Goal: Task Accomplishment & Management: Use online tool/utility

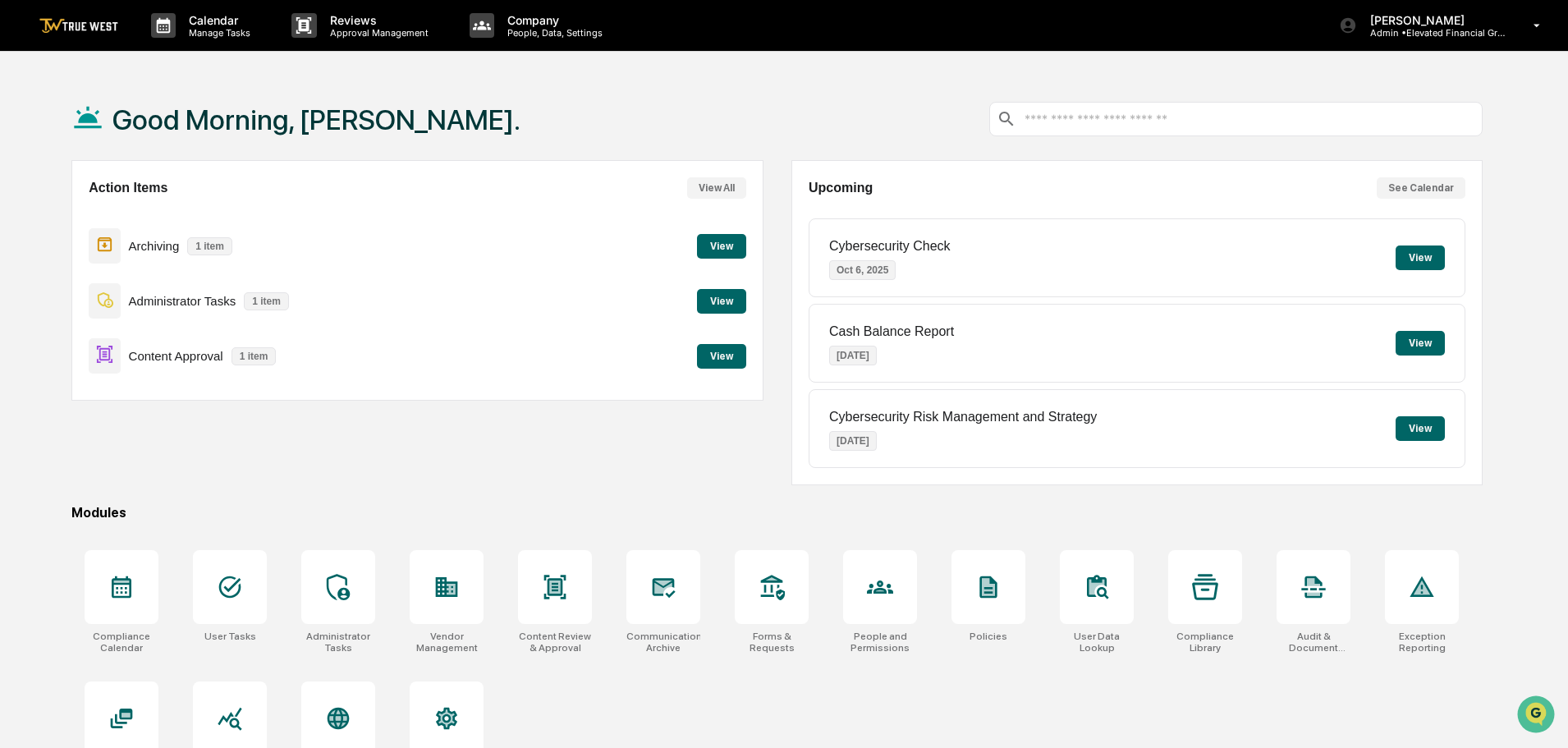
click at [709, 357] on button "View" at bounding box center [722, 355] width 49 height 25
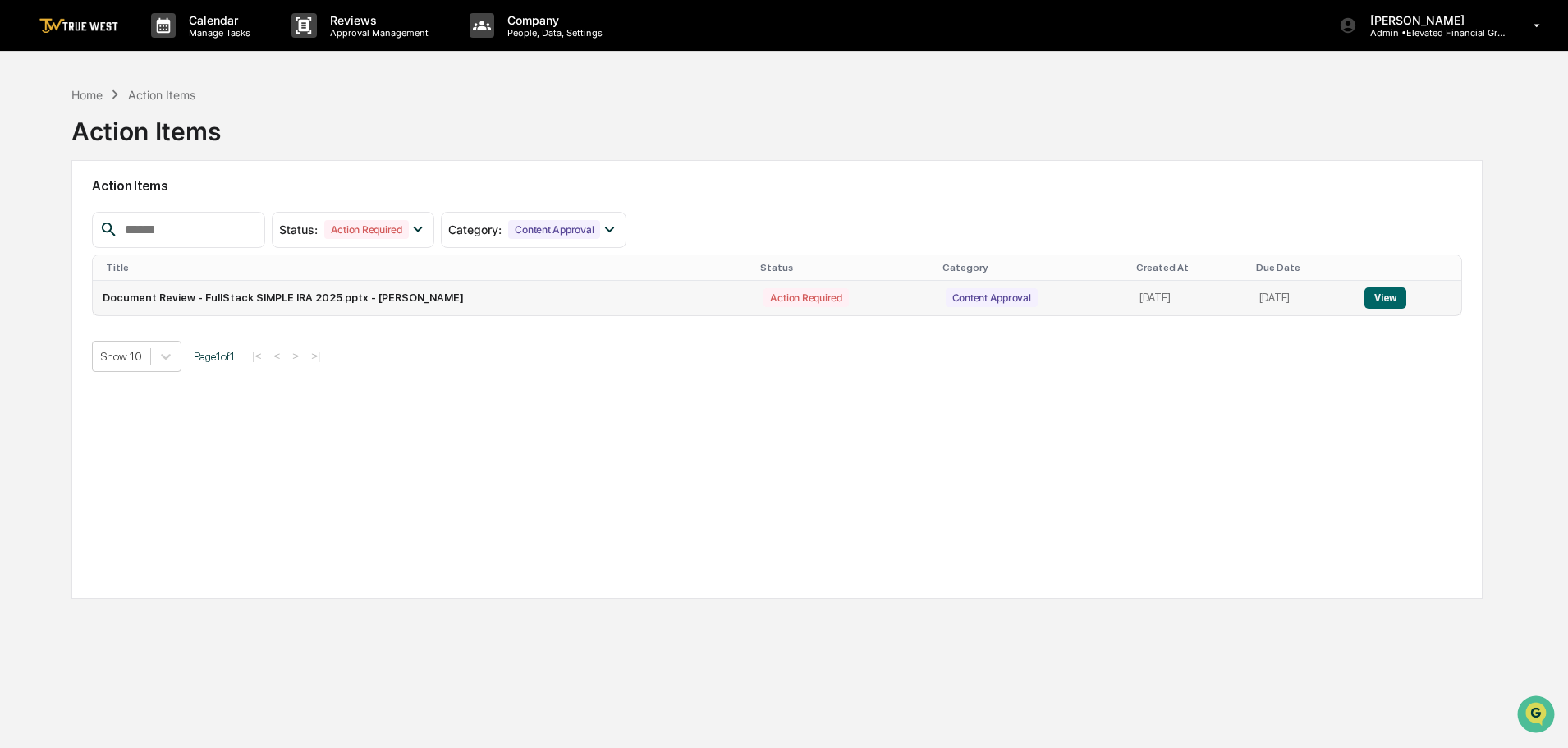
click at [1392, 300] on button "View" at bounding box center [1385, 298] width 41 height 22
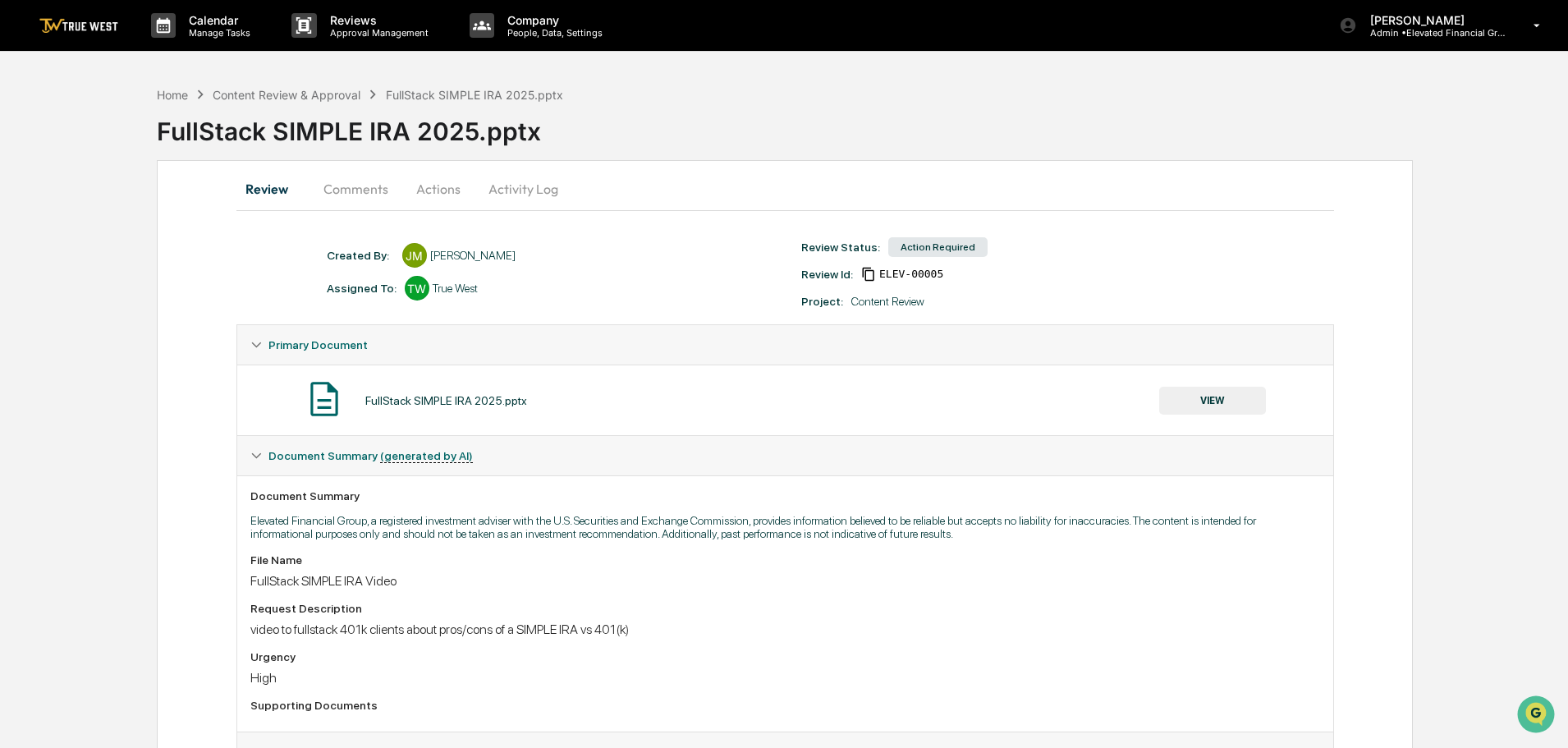
click at [1214, 394] on button "VIEW" at bounding box center [1213, 401] width 107 height 28
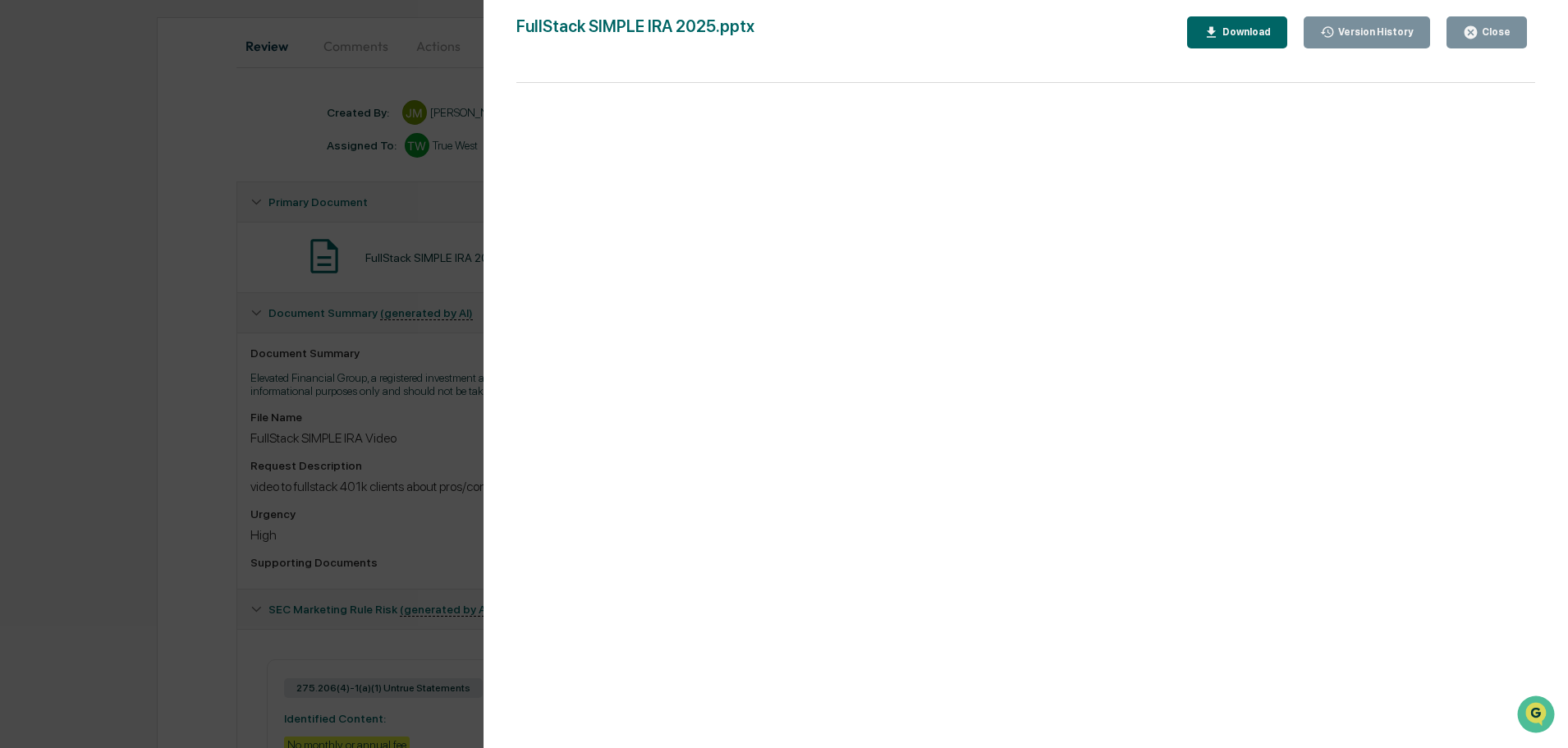
scroll to position [164, 0]
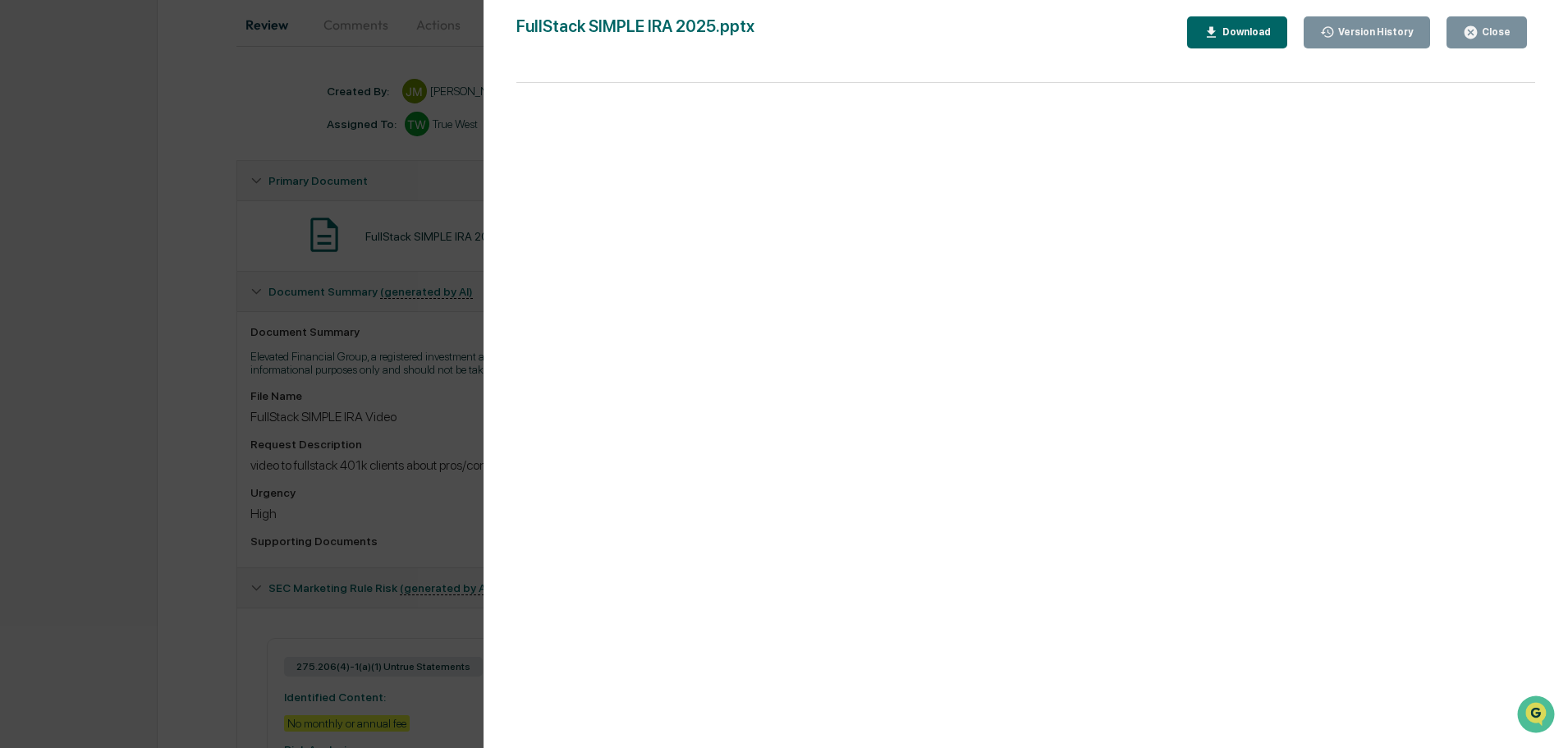
click at [436, 69] on div "Version History [DATE] 01:28 PM [PERSON_NAME] FullStack SIMPLE IRA 2025.pptx Cl…" at bounding box center [784, 374] width 1568 height 748
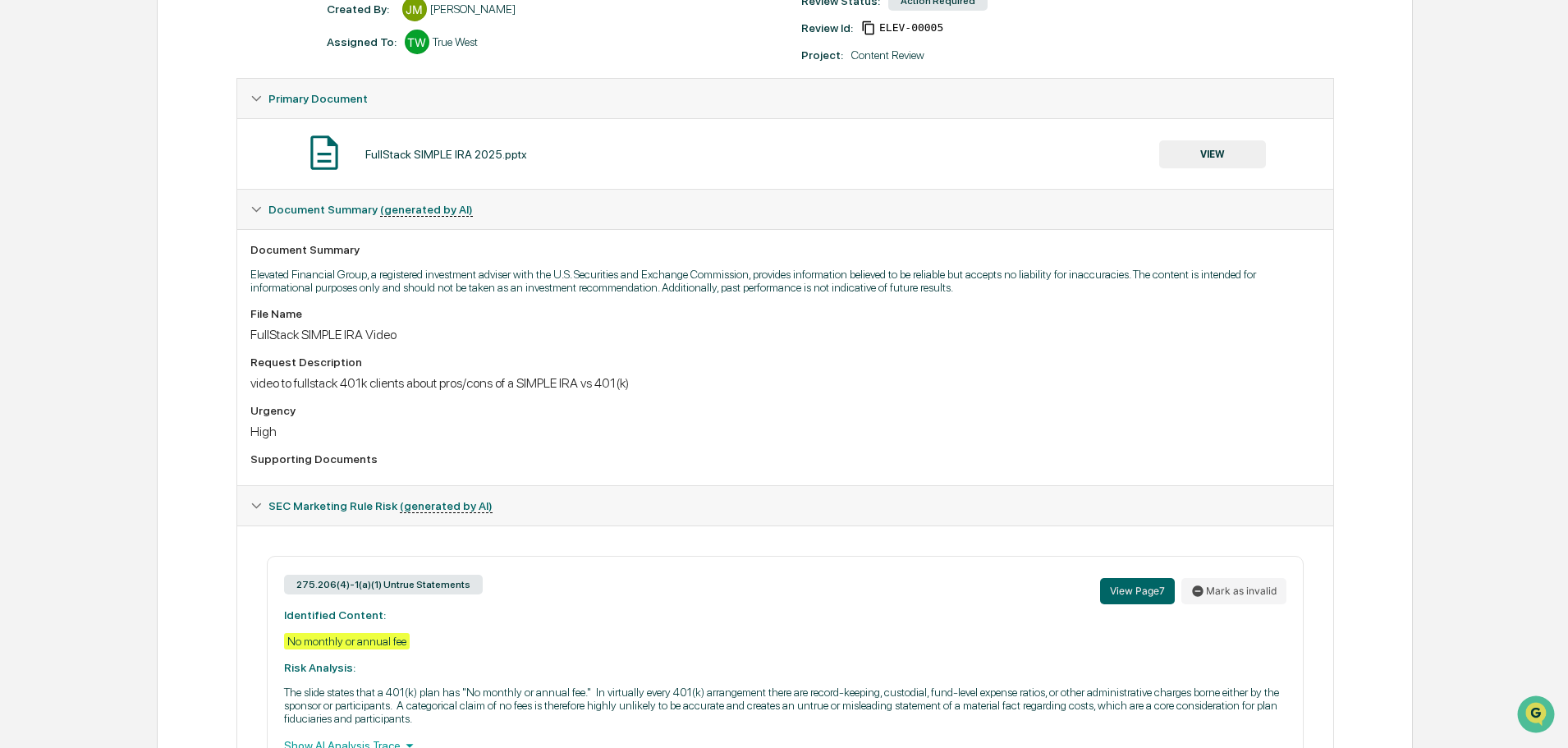
scroll to position [329, 0]
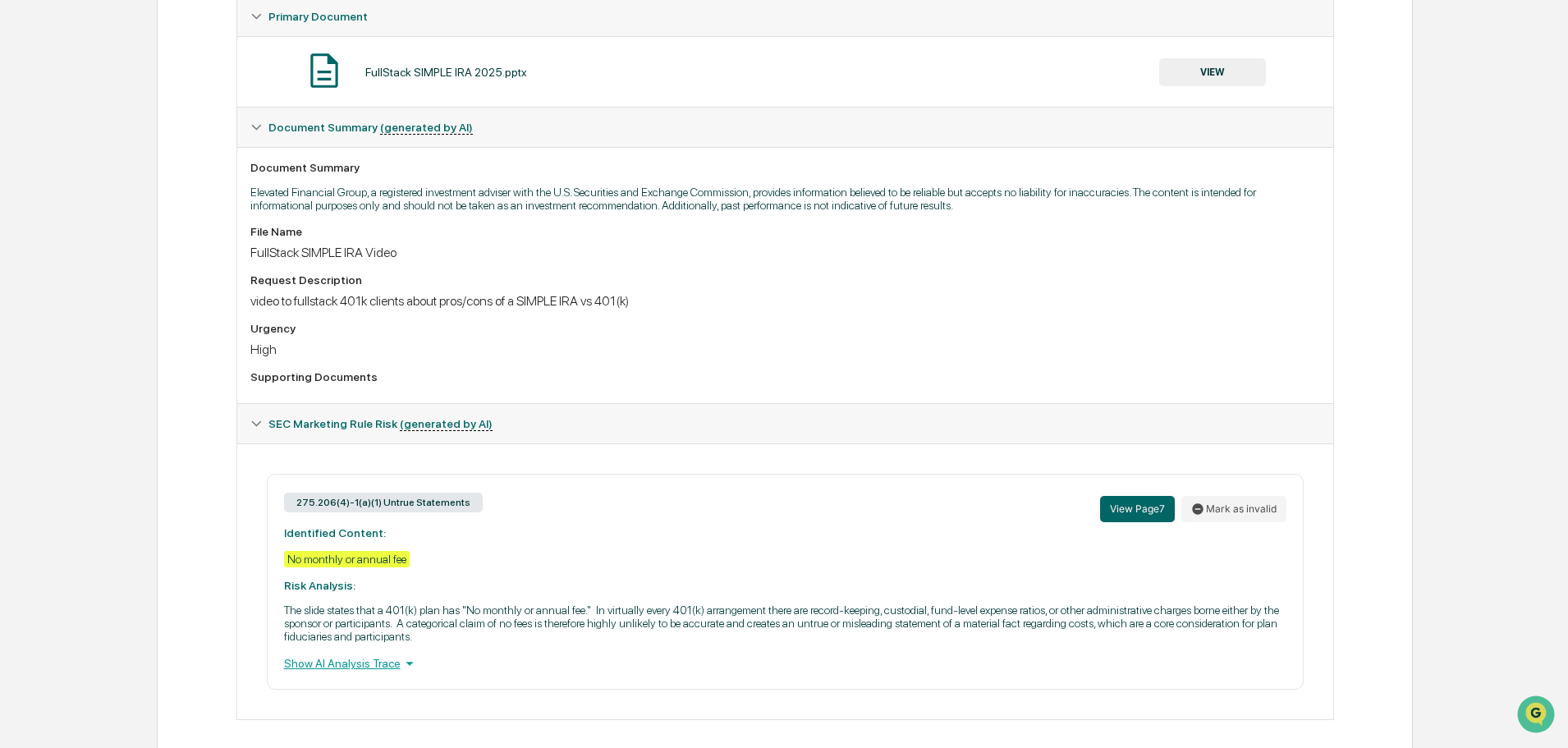
click at [1210, 69] on button "VIEW" at bounding box center [1213, 72] width 107 height 28
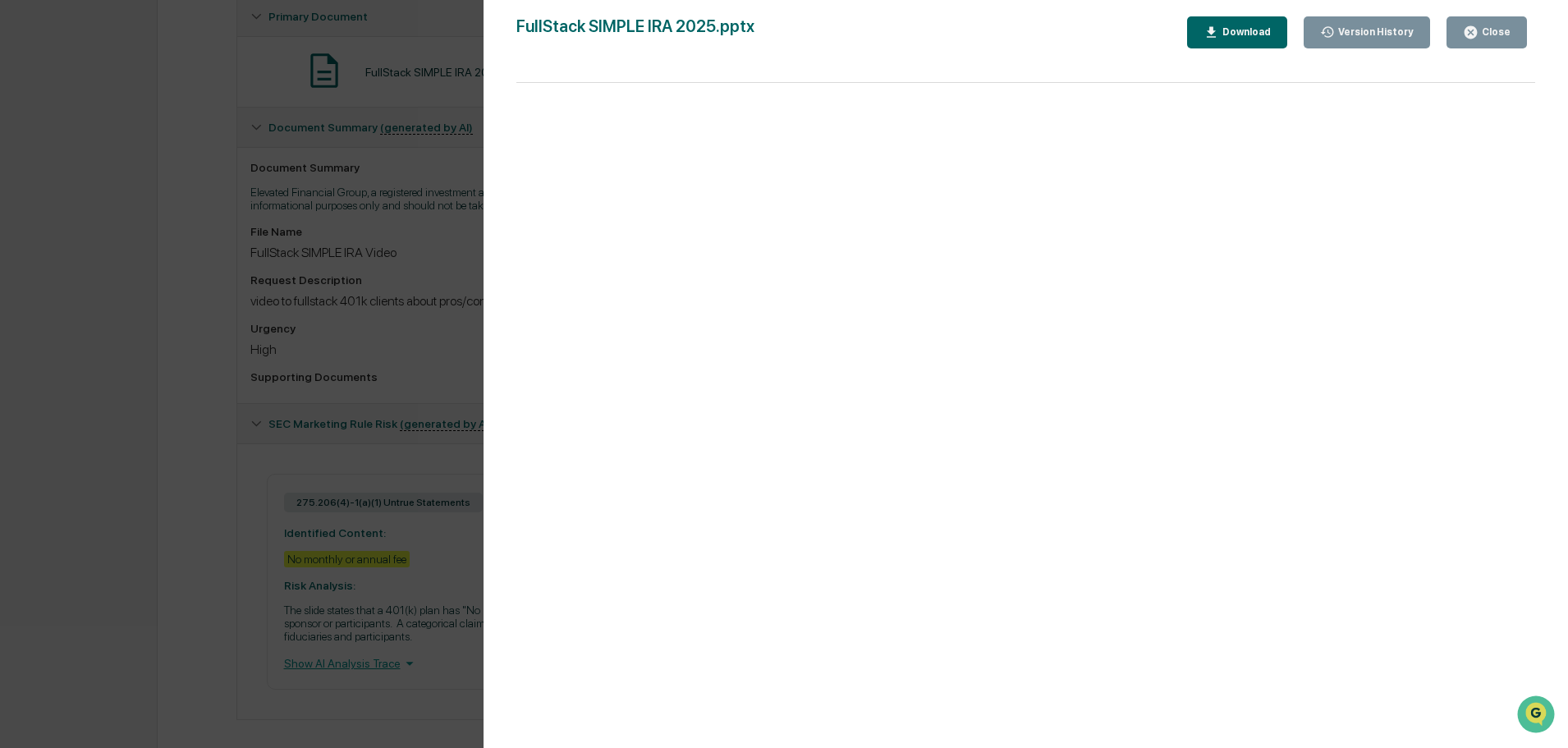
click at [1245, 34] on div "Download" at bounding box center [1245, 33] width 51 height 12
click at [1238, 31] on div "Download" at bounding box center [1245, 33] width 51 height 12
click at [432, 42] on div "Version History [DATE] 01:28 PM [PERSON_NAME] FullStack SIMPLE IRA 2025.pptx Cl…" at bounding box center [784, 374] width 1568 height 748
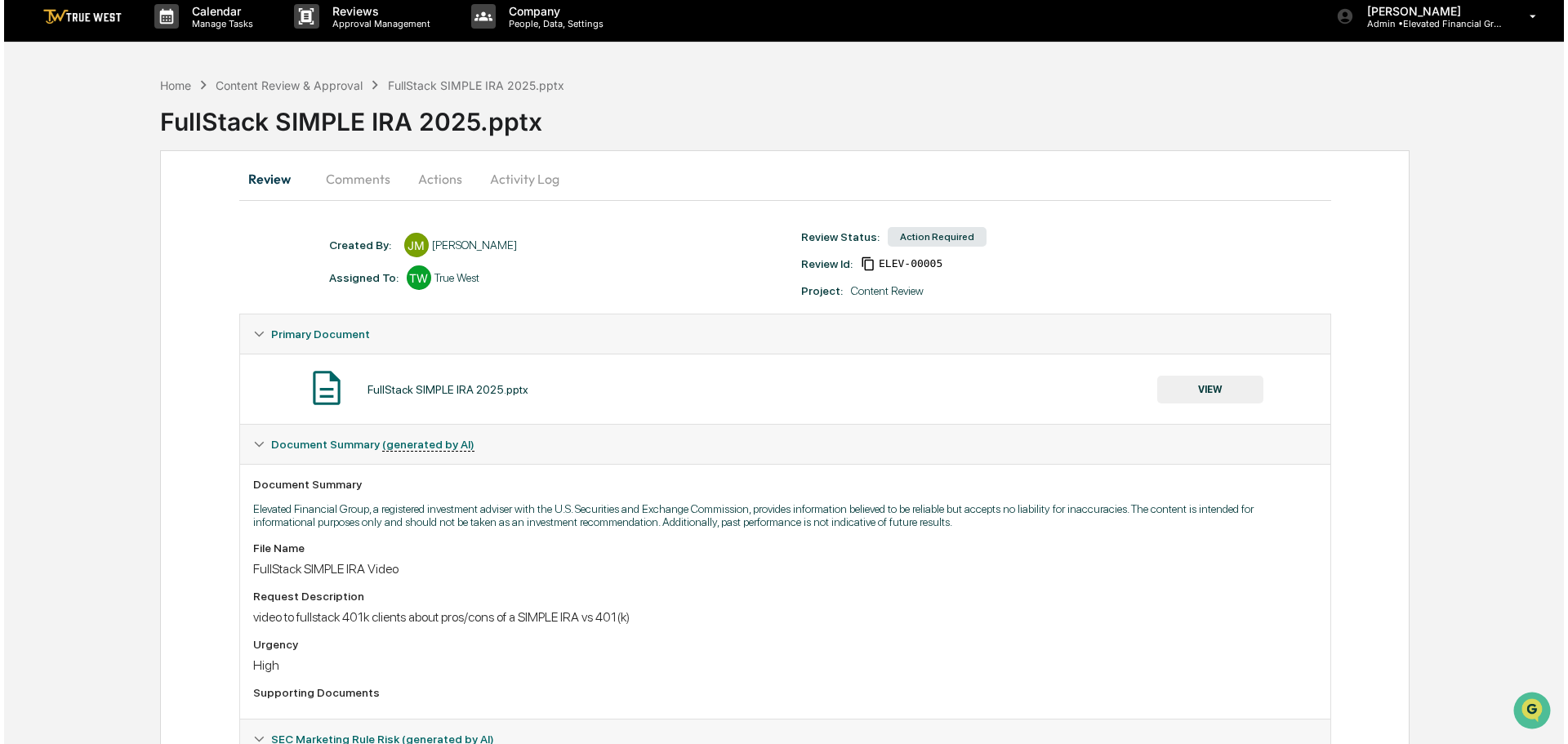
scroll to position [0, 0]
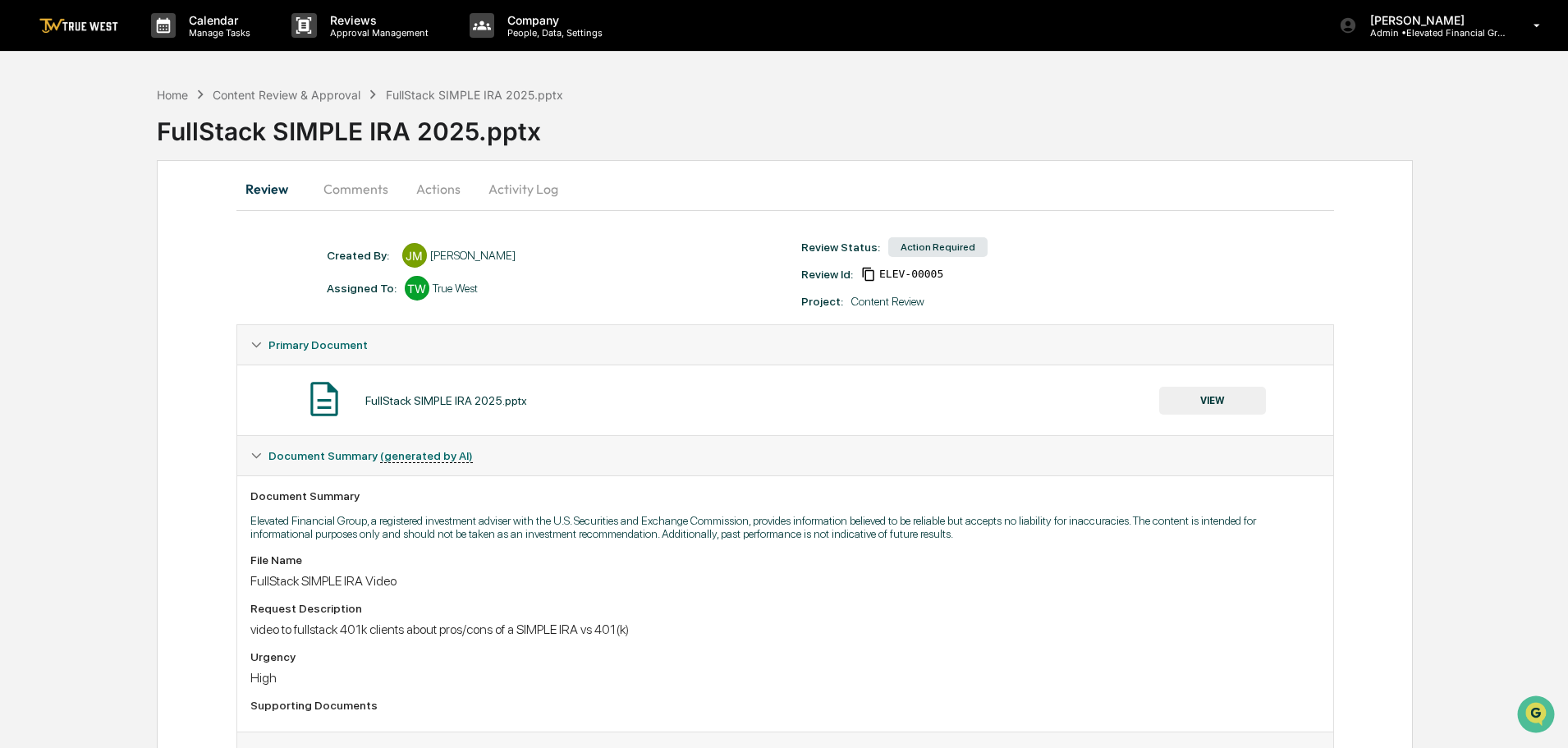
click at [353, 188] on button "Comments" at bounding box center [355, 188] width 91 height 39
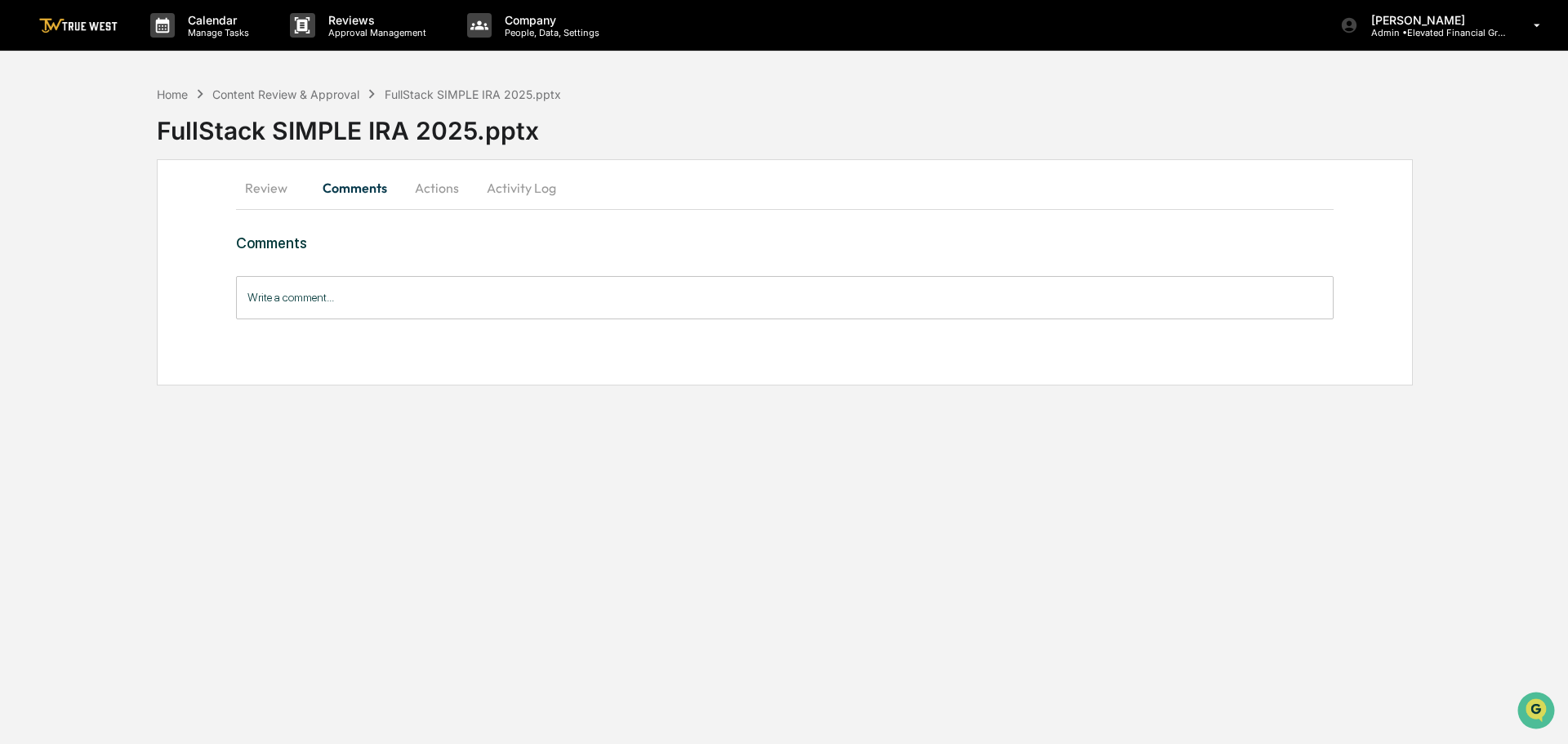
click at [347, 299] on input "Write a comment..." at bounding box center [784, 297] width 1098 height 43
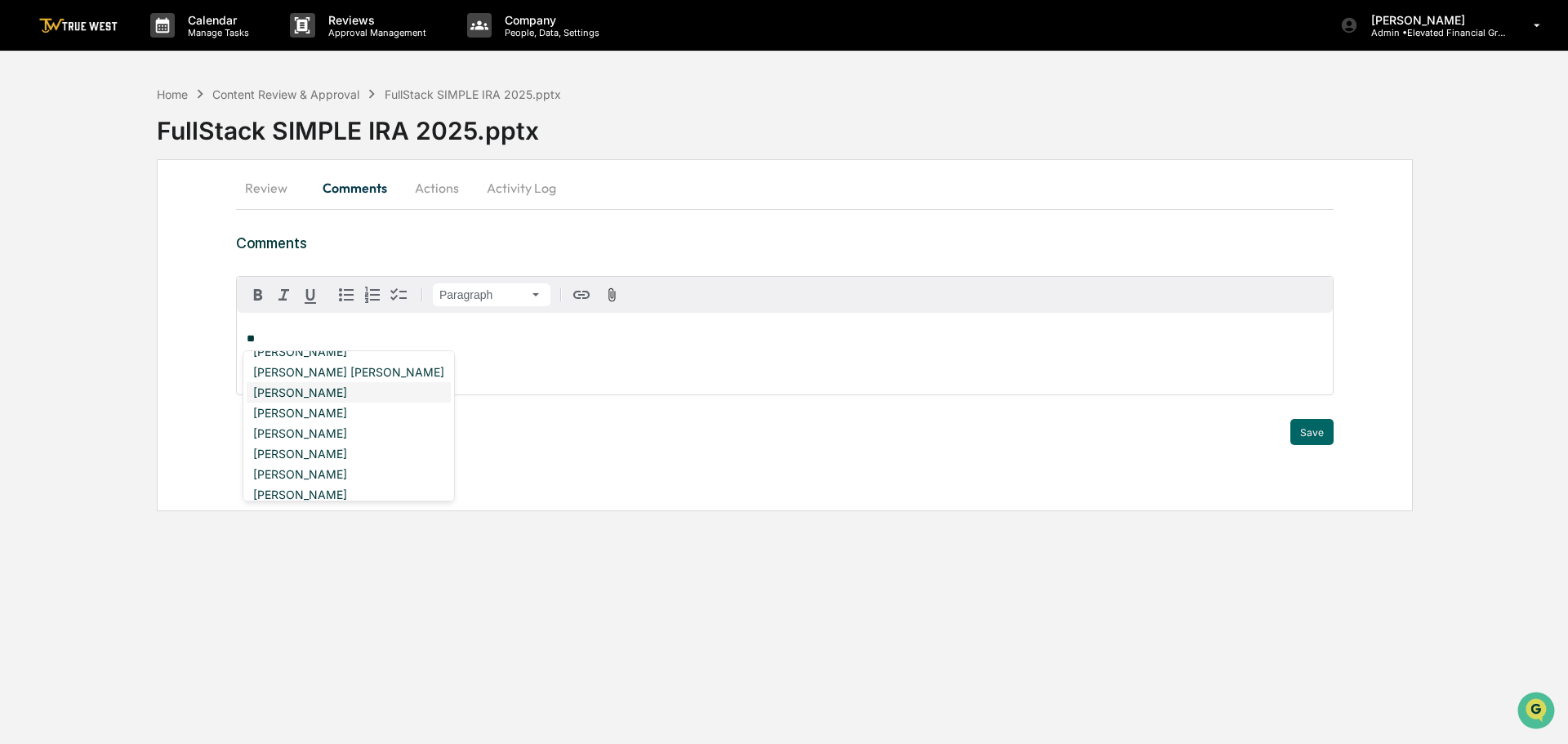
scroll to position [81, 0]
click at [300, 444] on div "[PERSON_NAME]" at bounding box center [349, 446] width 204 height 21
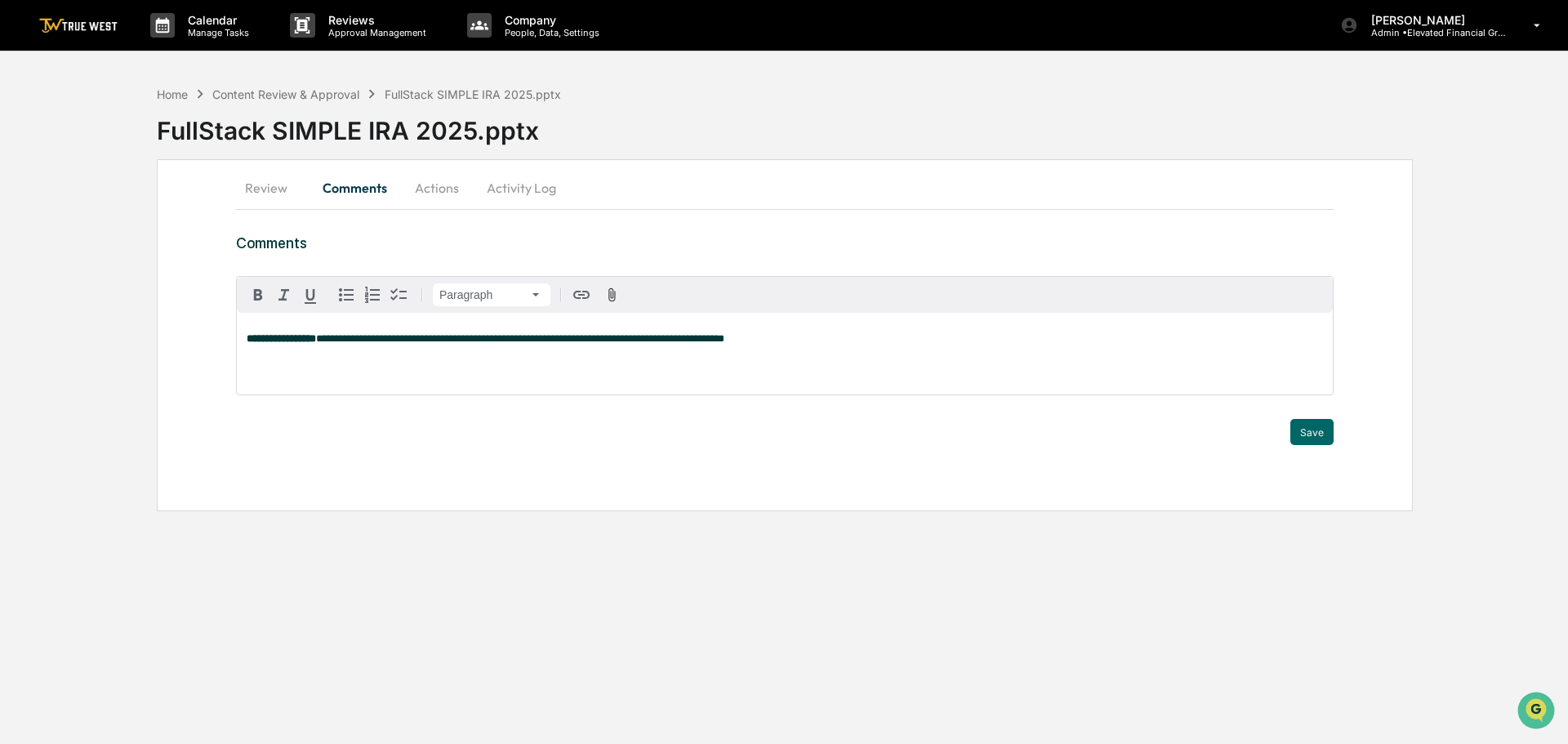
click at [397, 338] on span "**********" at bounding box center [520, 338] width 408 height 11
click at [752, 337] on p "**********" at bounding box center [784, 339] width 1076 height 12
click at [1315, 429] on button "Save" at bounding box center [1312, 432] width 43 height 27
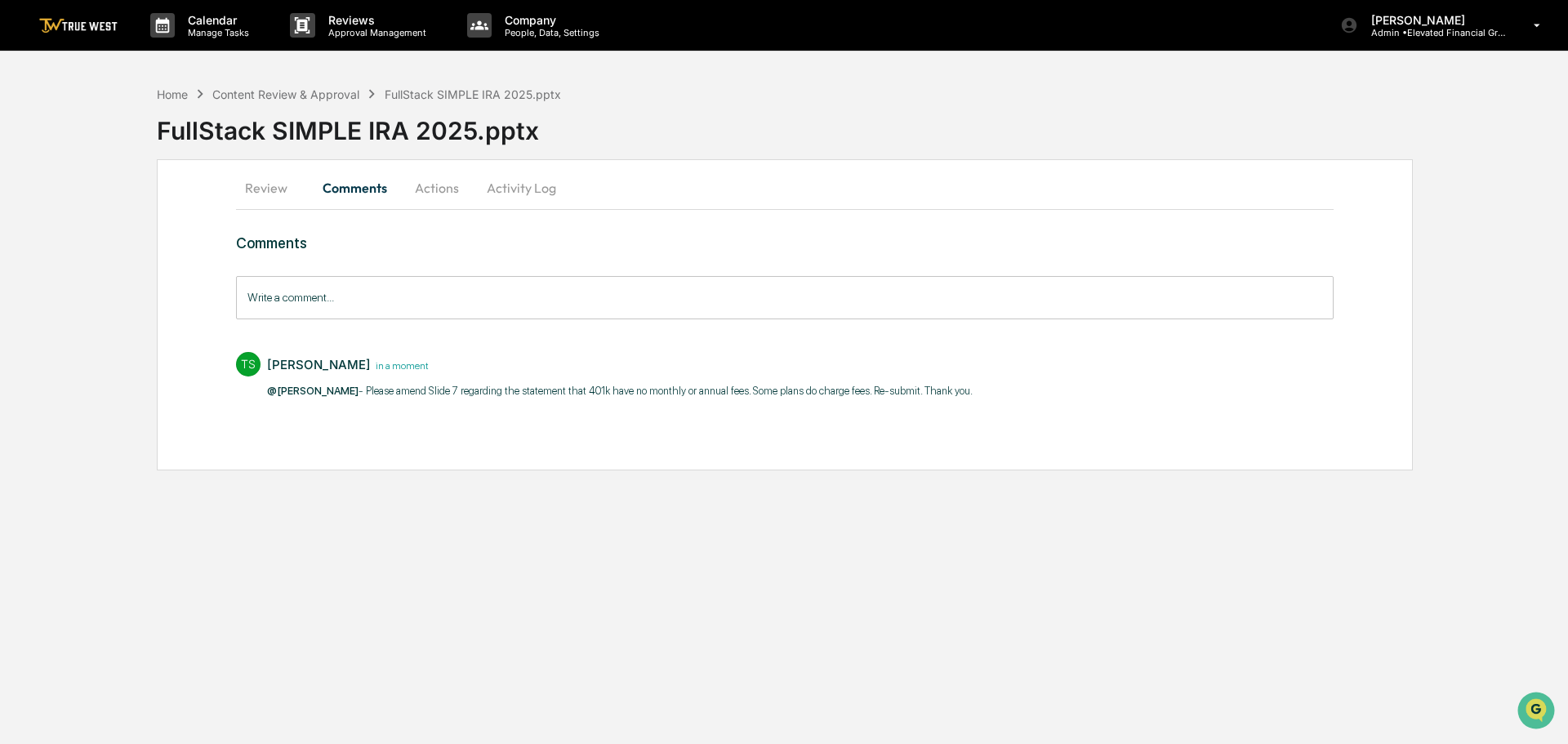
click at [431, 188] on button "Actions" at bounding box center [436, 187] width 74 height 39
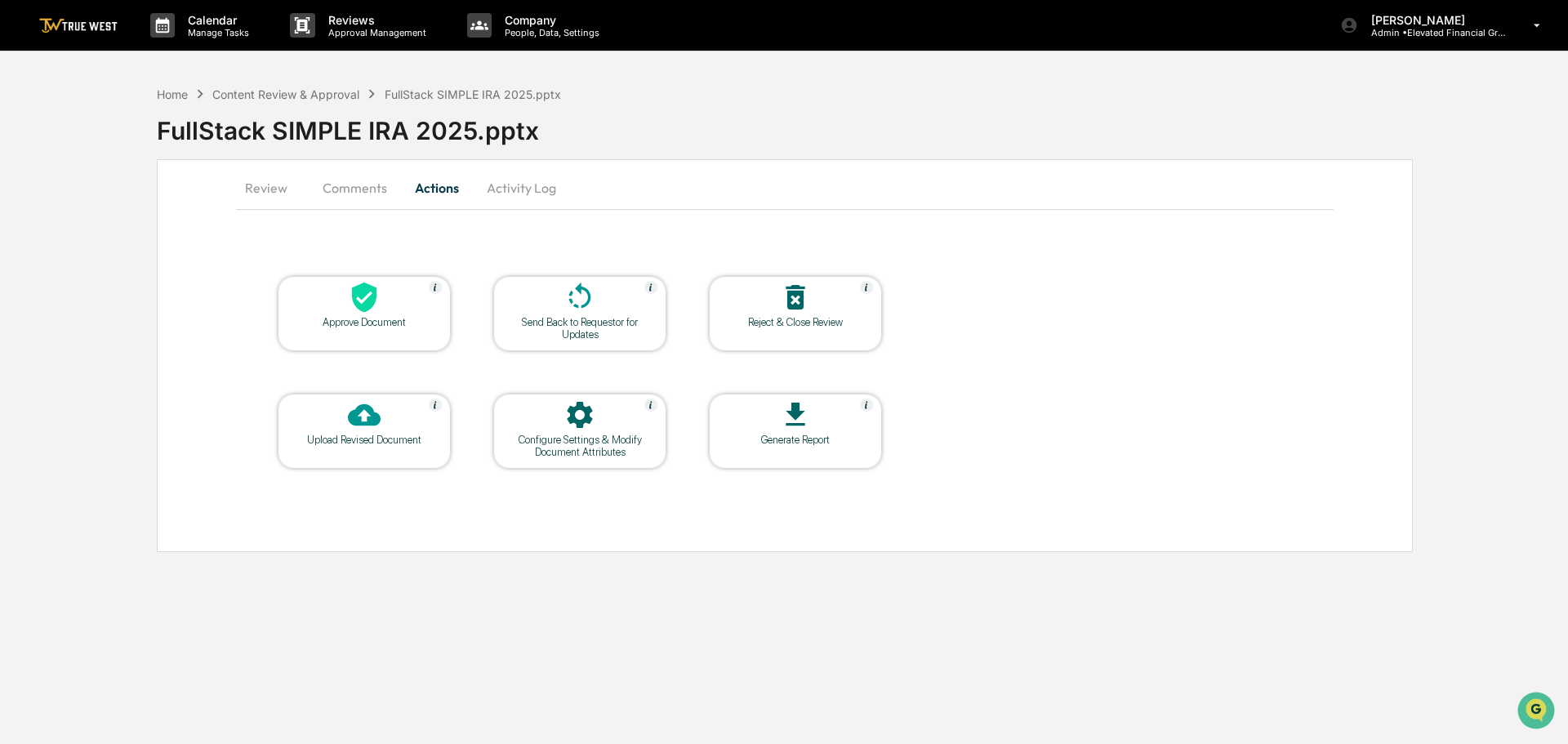
click at [580, 297] on icon at bounding box center [579, 296] width 32 height 32
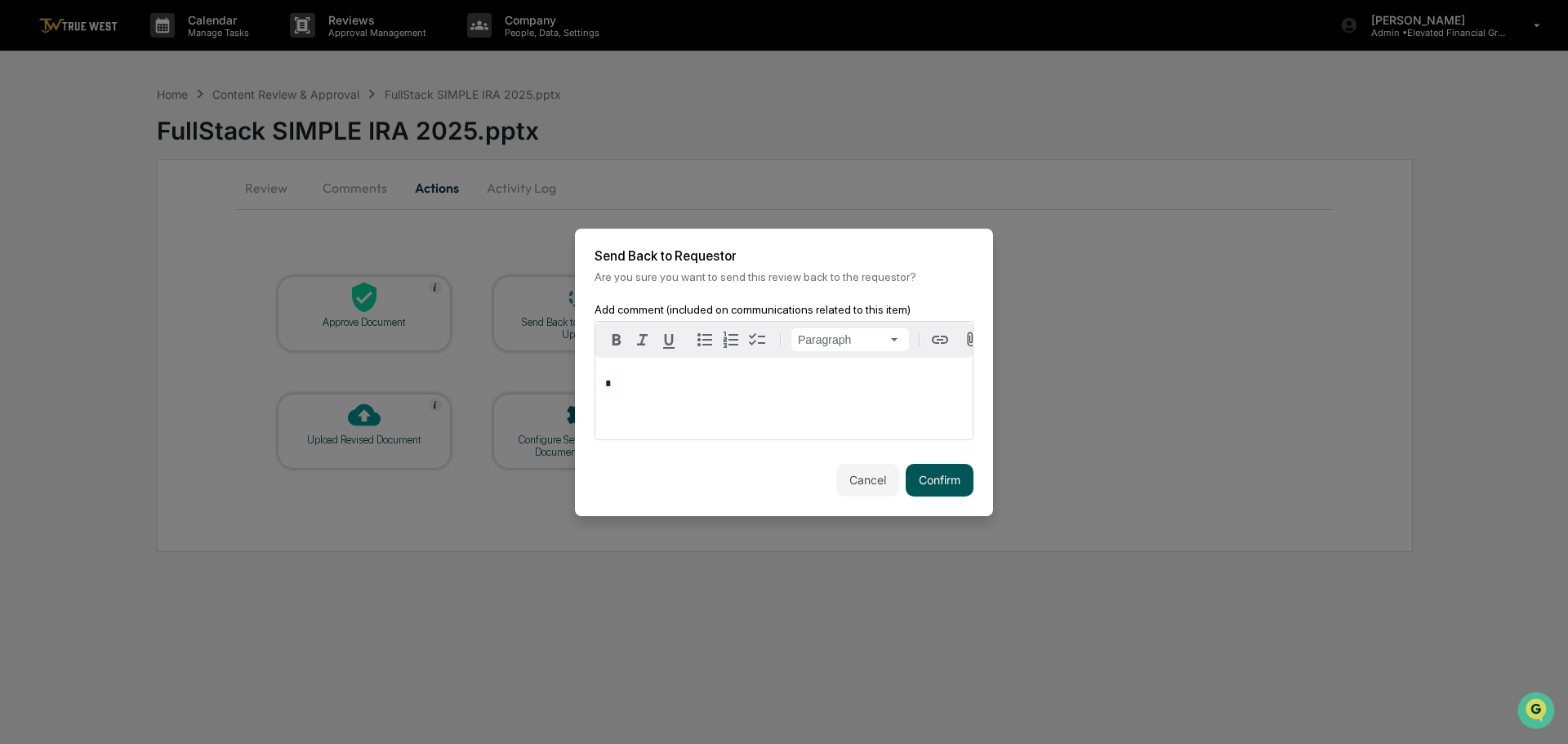
click at [938, 482] on button "Confirm" at bounding box center [939, 479] width 68 height 32
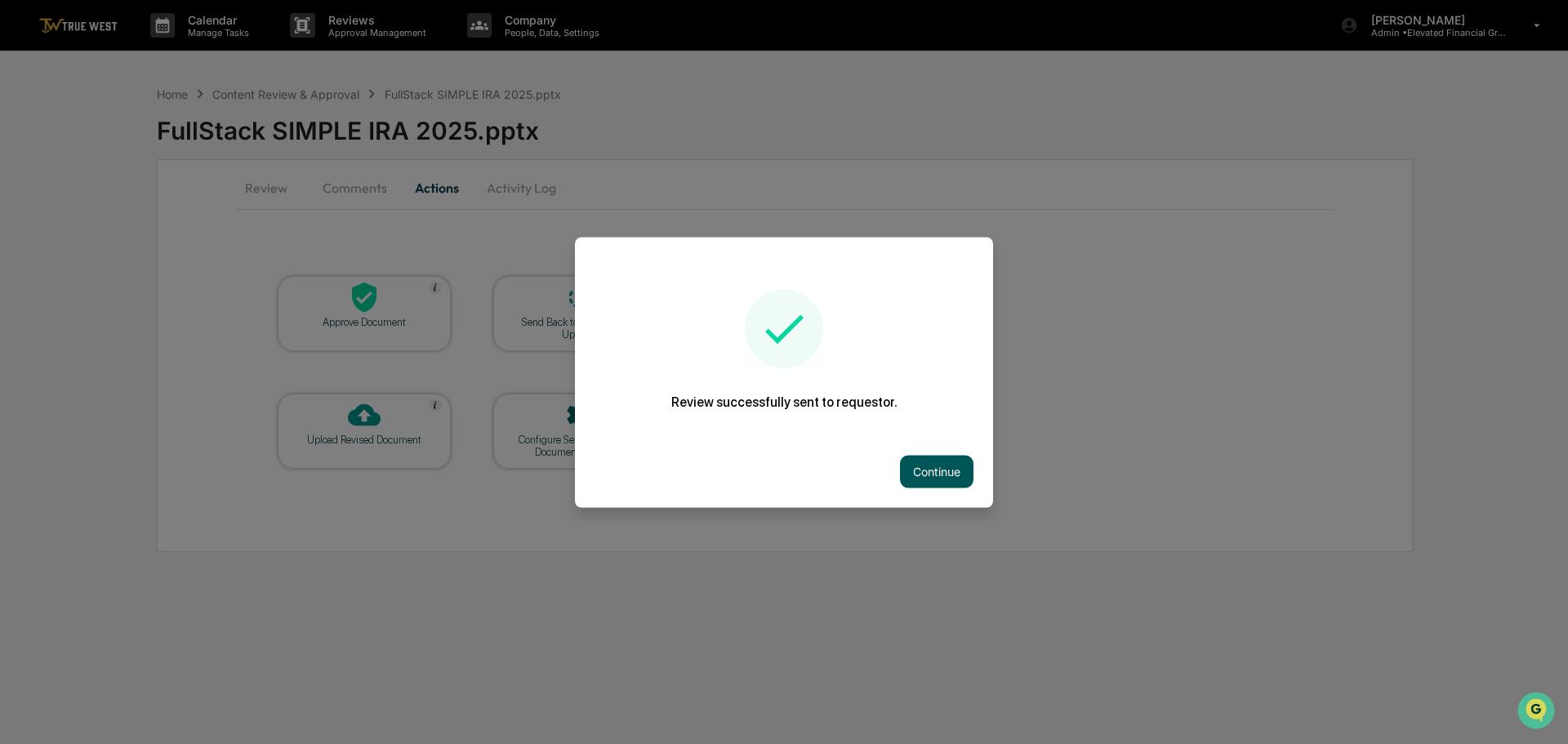
click at [933, 466] on button "Continue" at bounding box center [936, 470] width 74 height 32
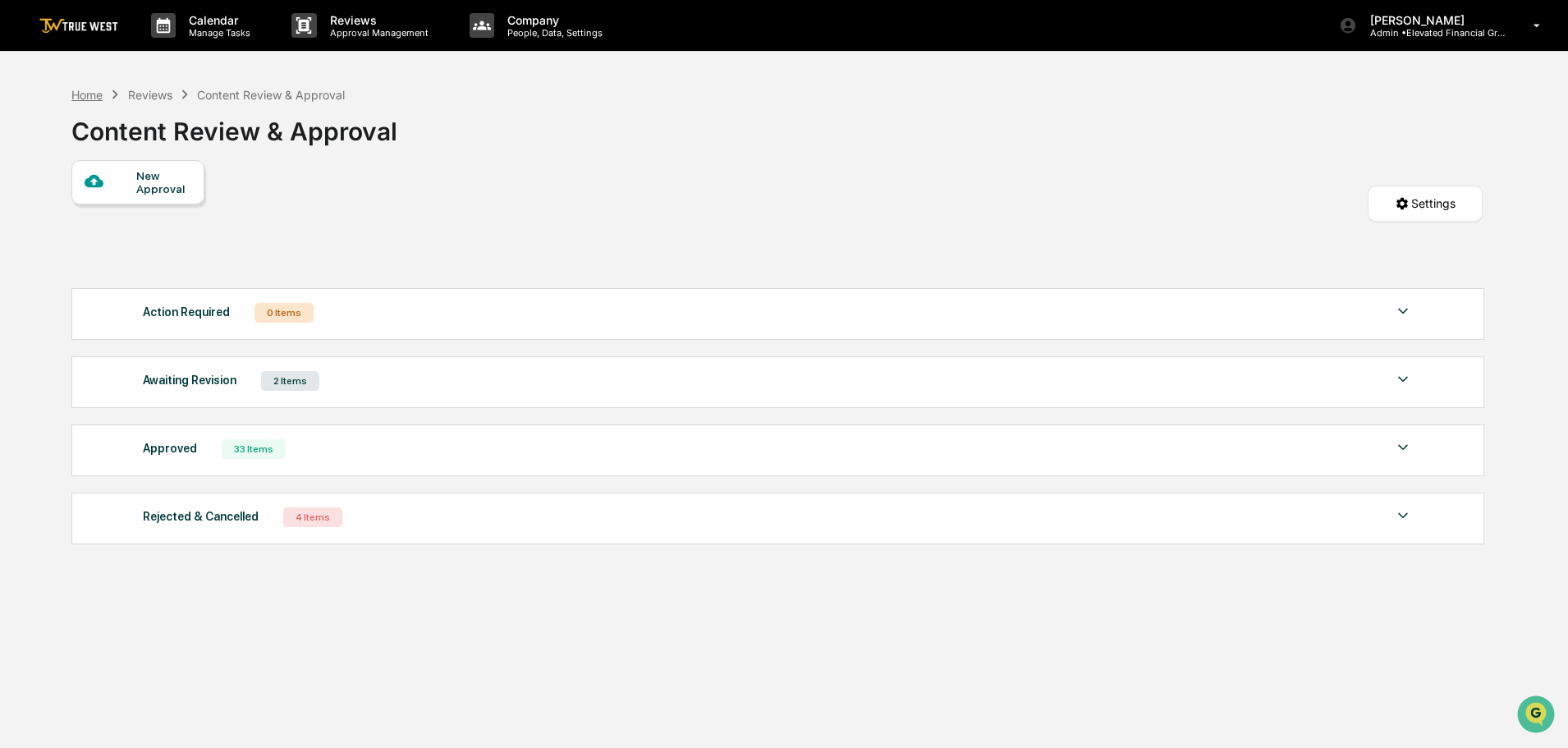
click at [86, 90] on div "Home" at bounding box center [87, 95] width 32 height 14
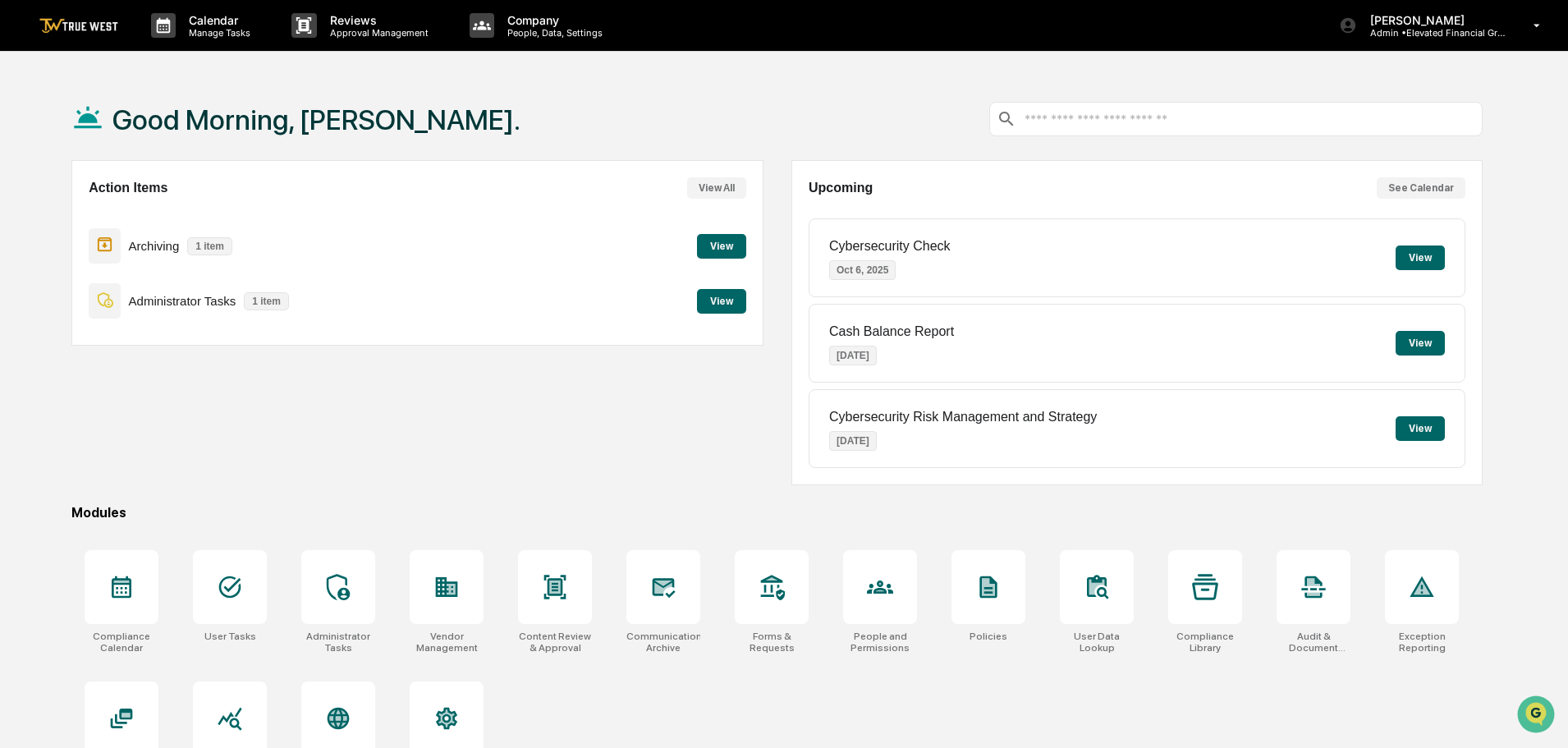
click at [710, 243] on button "View" at bounding box center [722, 246] width 49 height 25
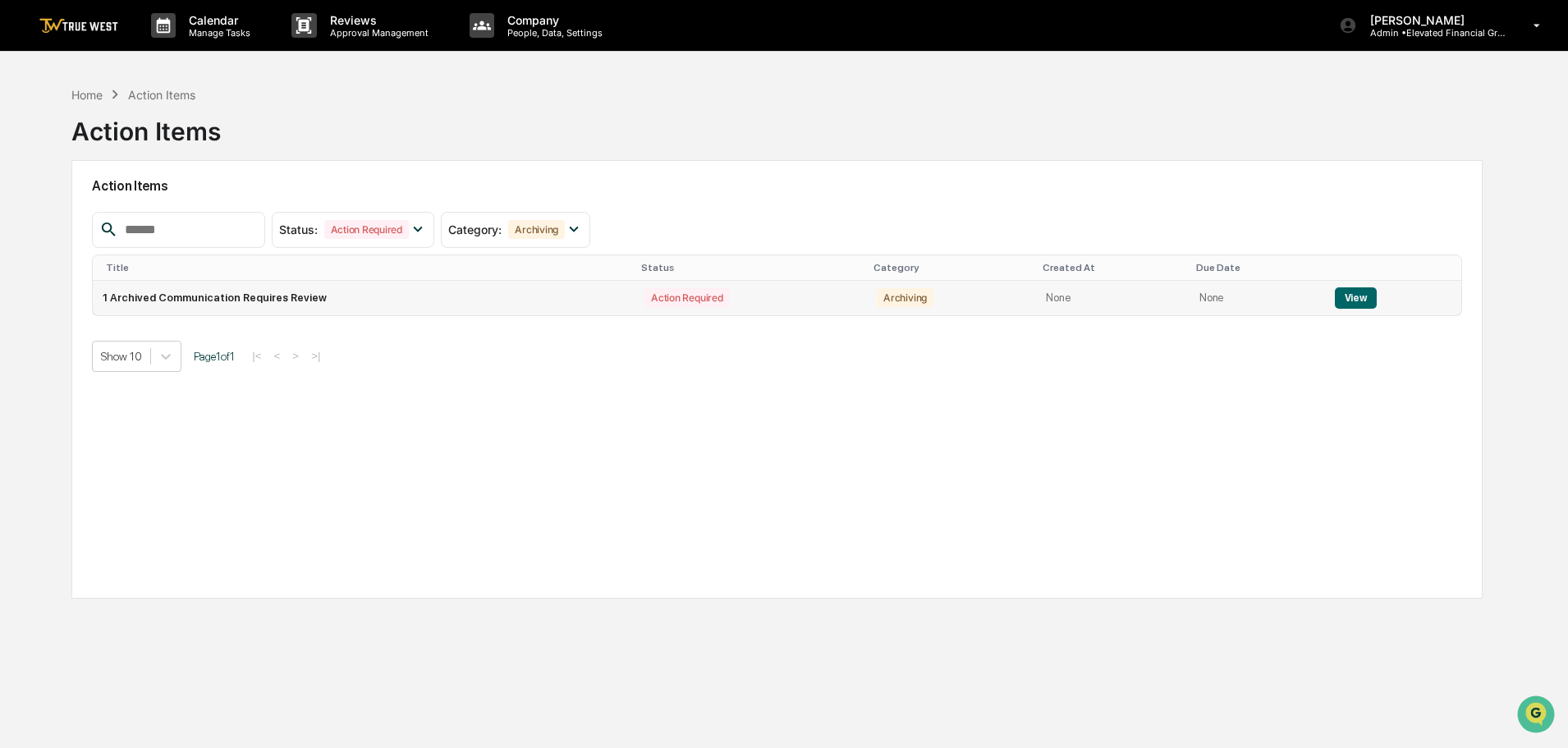
click at [1347, 296] on button "View" at bounding box center [1356, 298] width 41 height 22
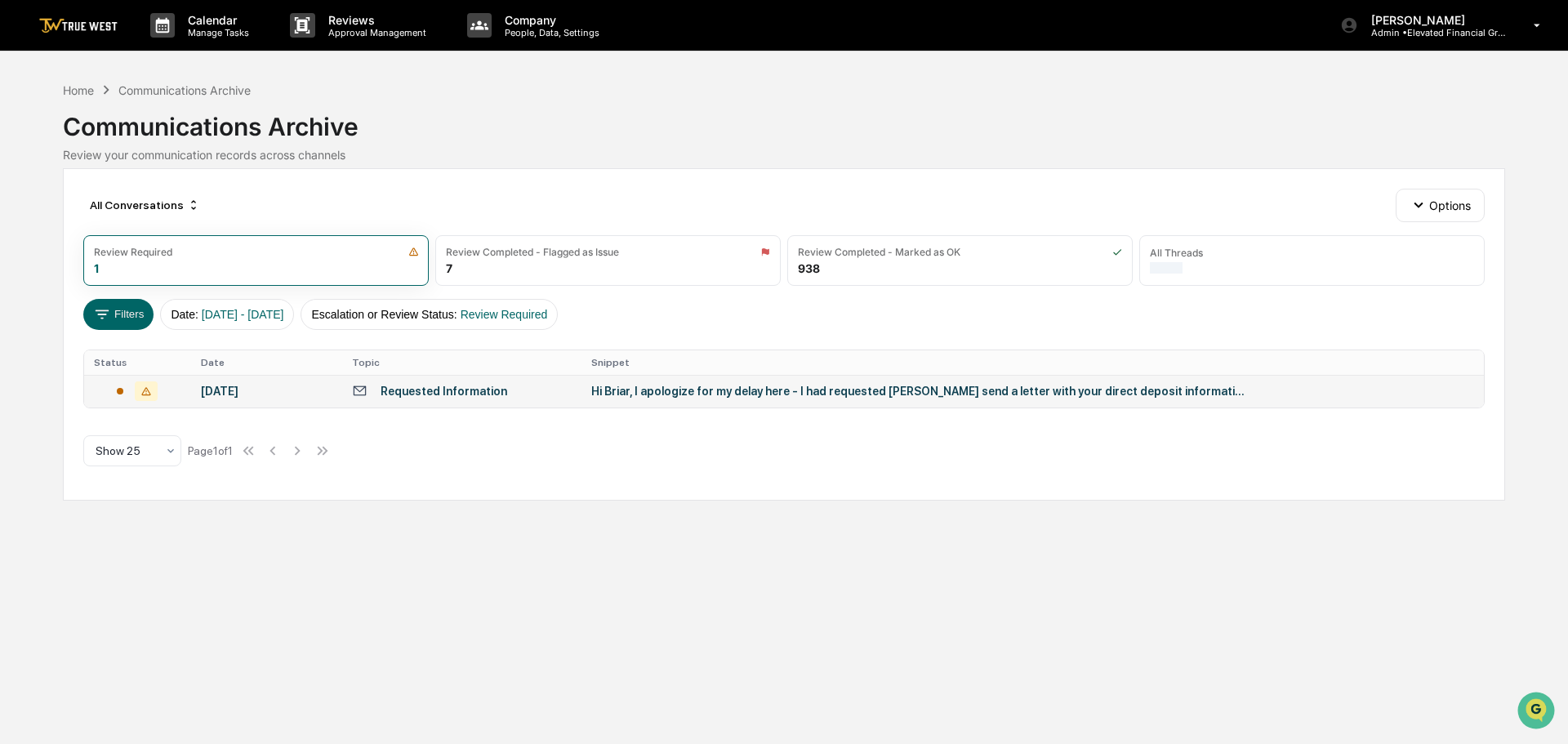
click at [714, 386] on div "Hi Briar, I apologize for my delay here - I had requested [PERSON_NAME] send a …" at bounding box center [917, 391] width 653 height 13
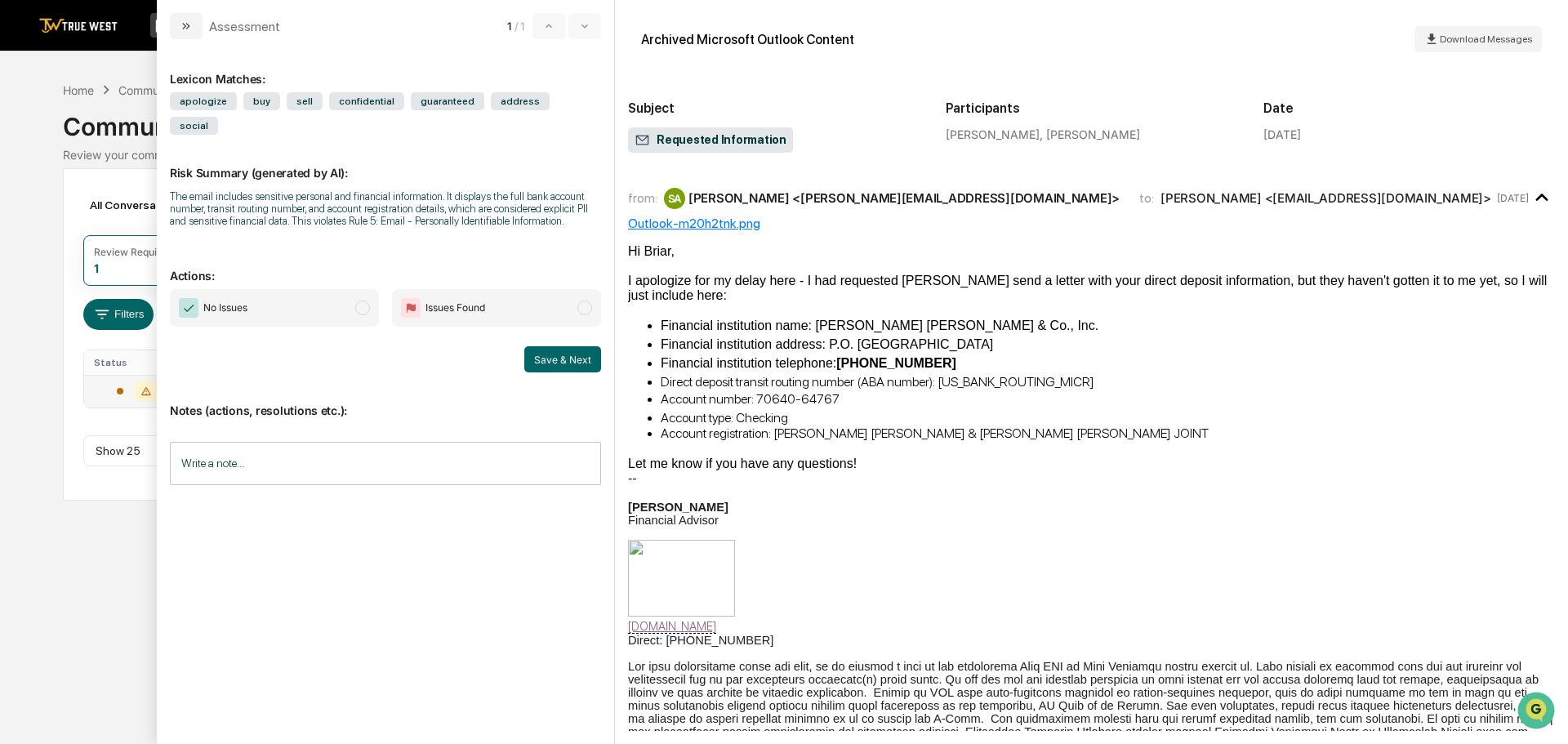
click at [361, 300] on span "modal" at bounding box center [362, 307] width 15 height 15
click at [573, 346] on button "Save & Next" at bounding box center [563, 359] width 77 height 27
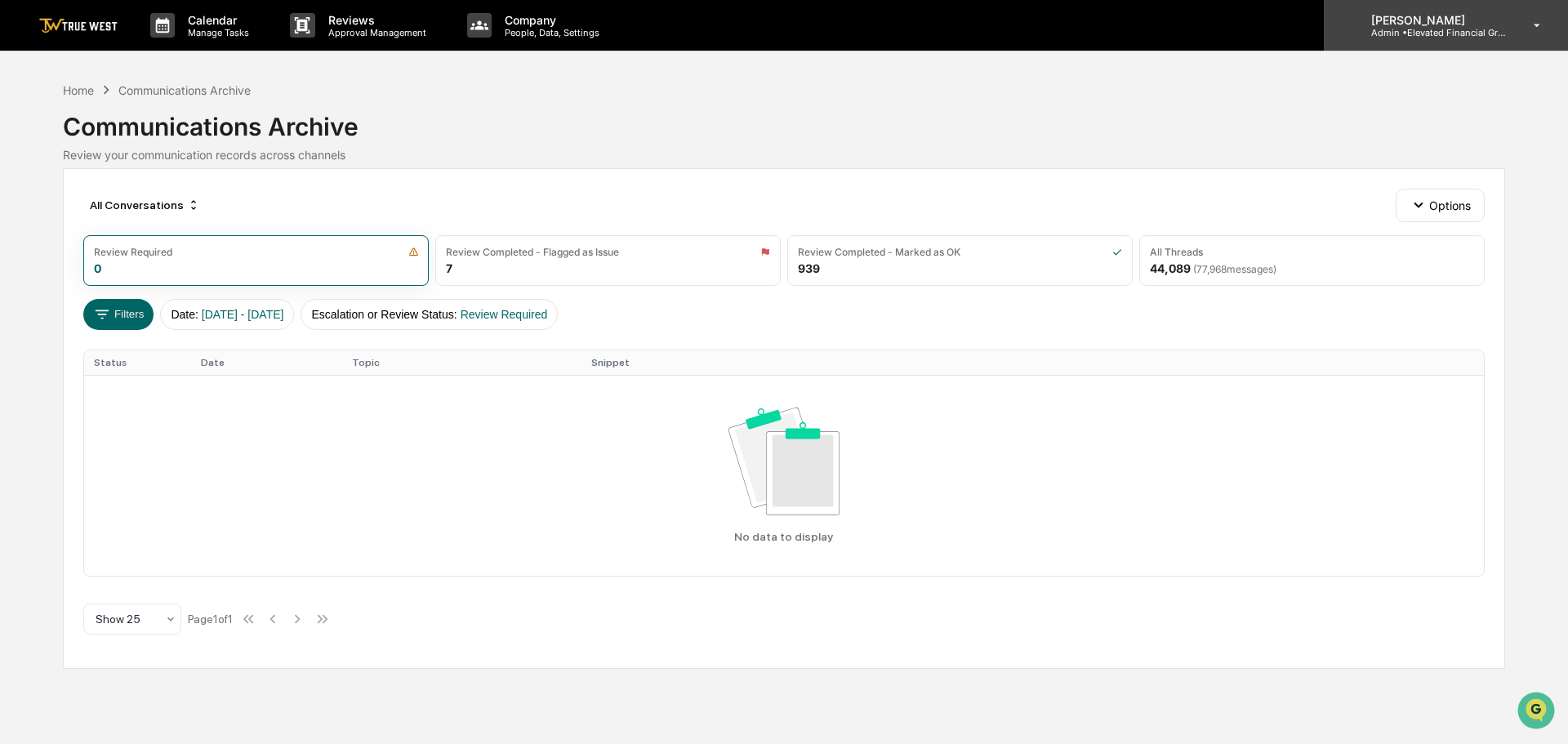
click at [1443, 26] on p "[PERSON_NAME]" at bounding box center [1433, 20] width 152 height 14
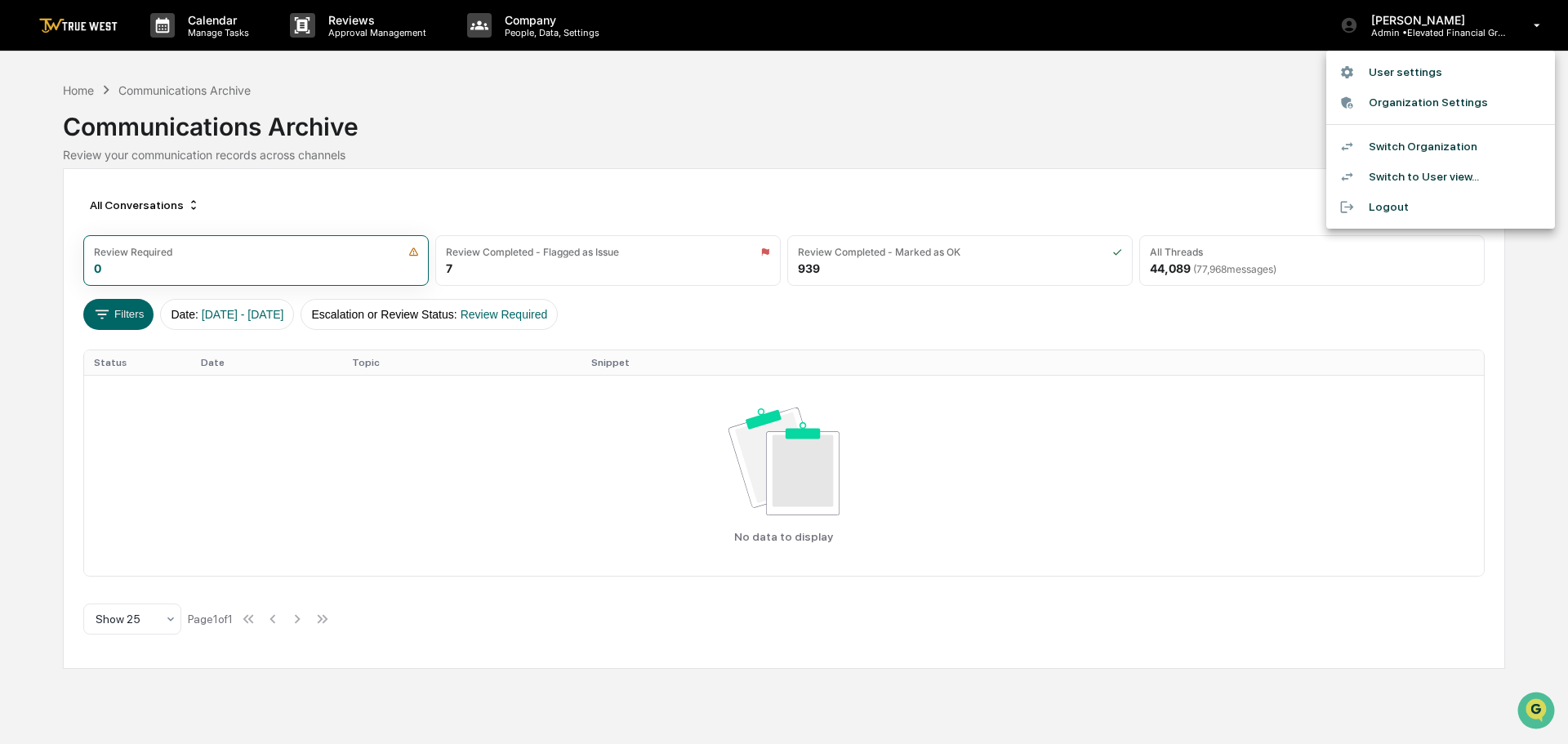
click at [1408, 144] on li "Switch Organization" at bounding box center [1440, 146] width 229 height 30
